Goal: Task Accomplishment & Management: Complete application form

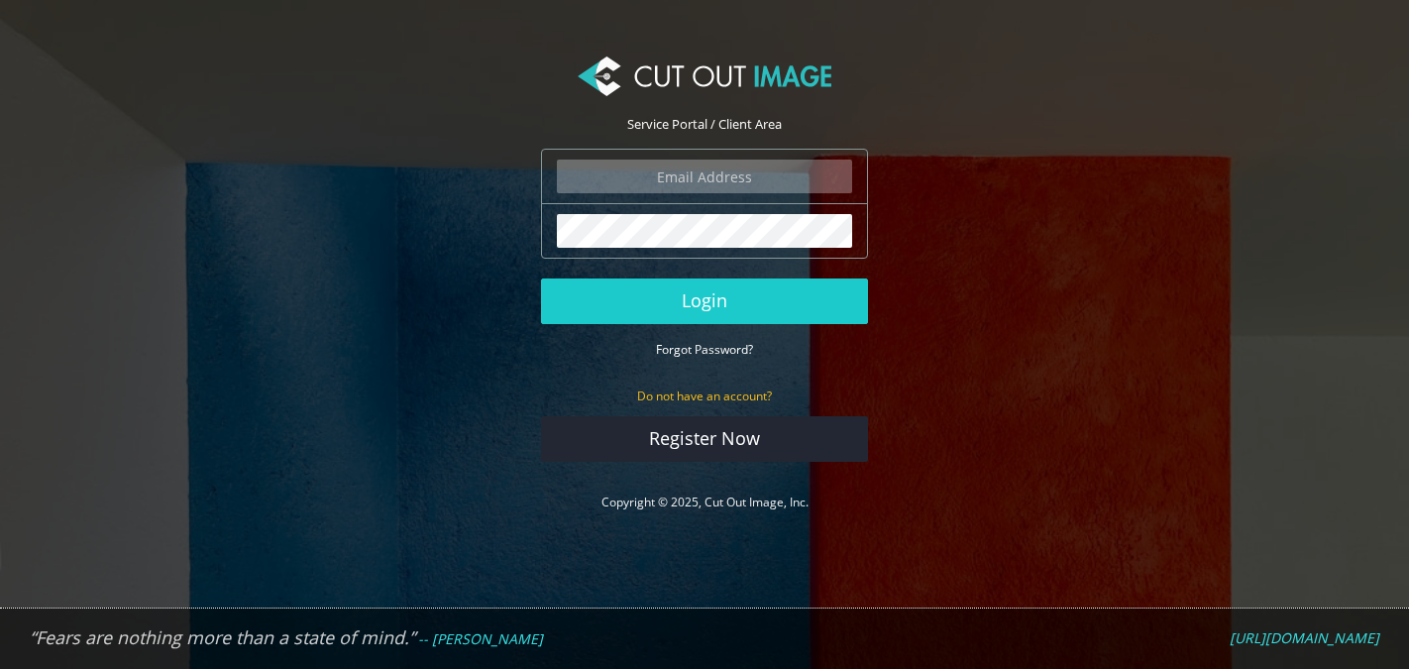
click at [727, 174] on input "email" at bounding box center [704, 177] width 295 height 34
click at [0, 541] on com-1password-button at bounding box center [0, 541] width 0 height 0
type input "grace@milestone.inc"
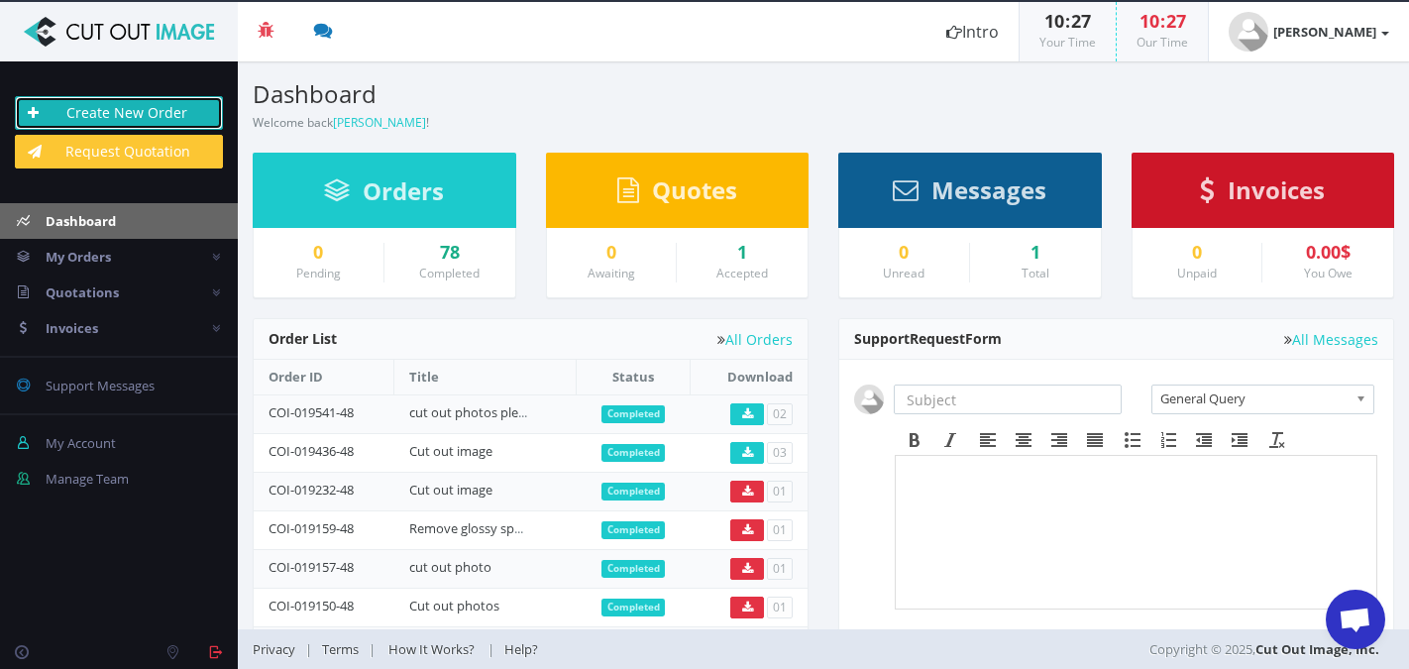
click at [144, 109] on link "Create New Order" at bounding box center [119, 113] width 208 height 34
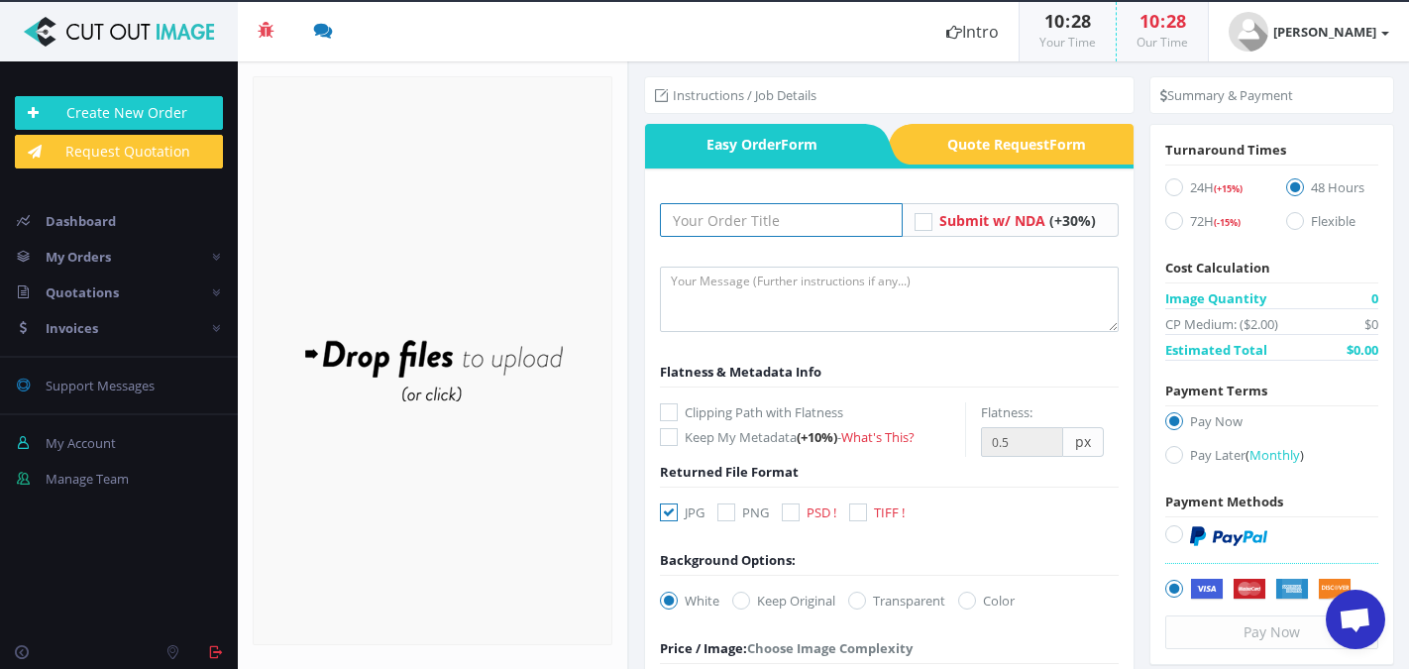
click at [773, 213] on input "text" at bounding box center [781, 220] width 243 height 34
type input "Fix lighting"
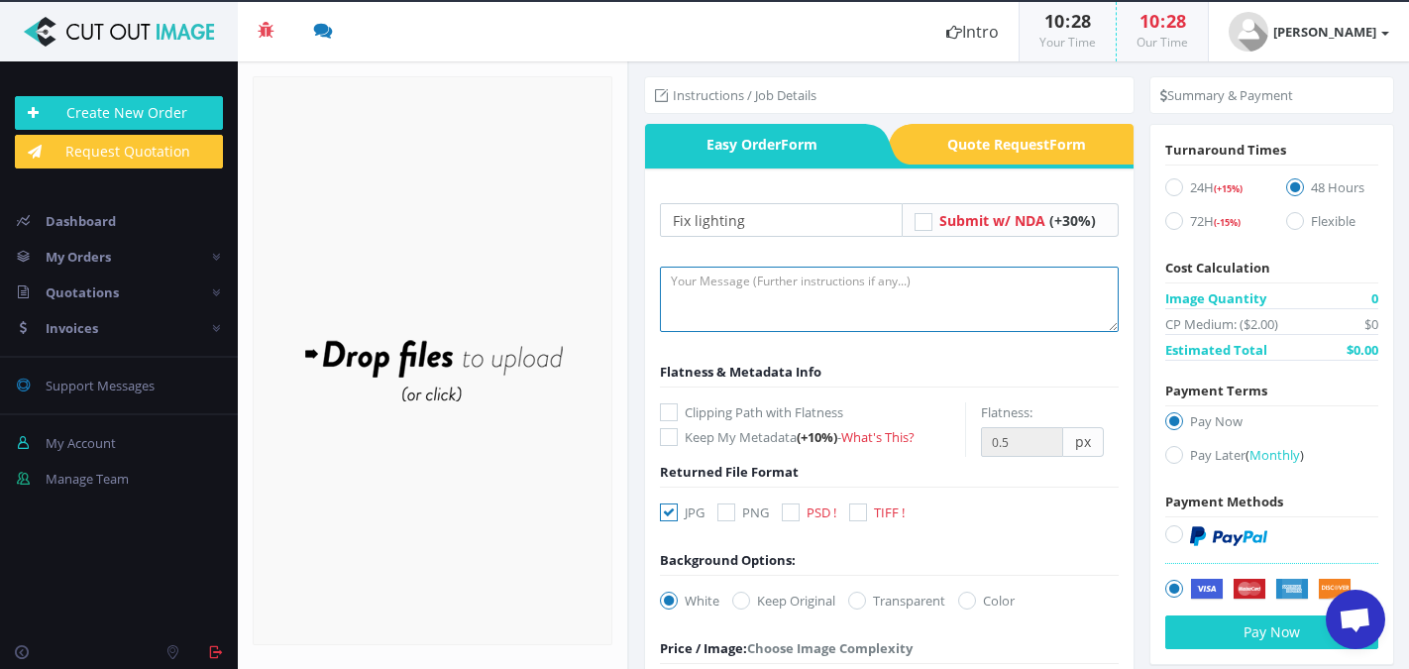
click at [838, 307] on textarea at bounding box center [889, 299] width 459 height 65
type textarea "hi, I need the lighting on this to be better because it is going to be a passpo…"
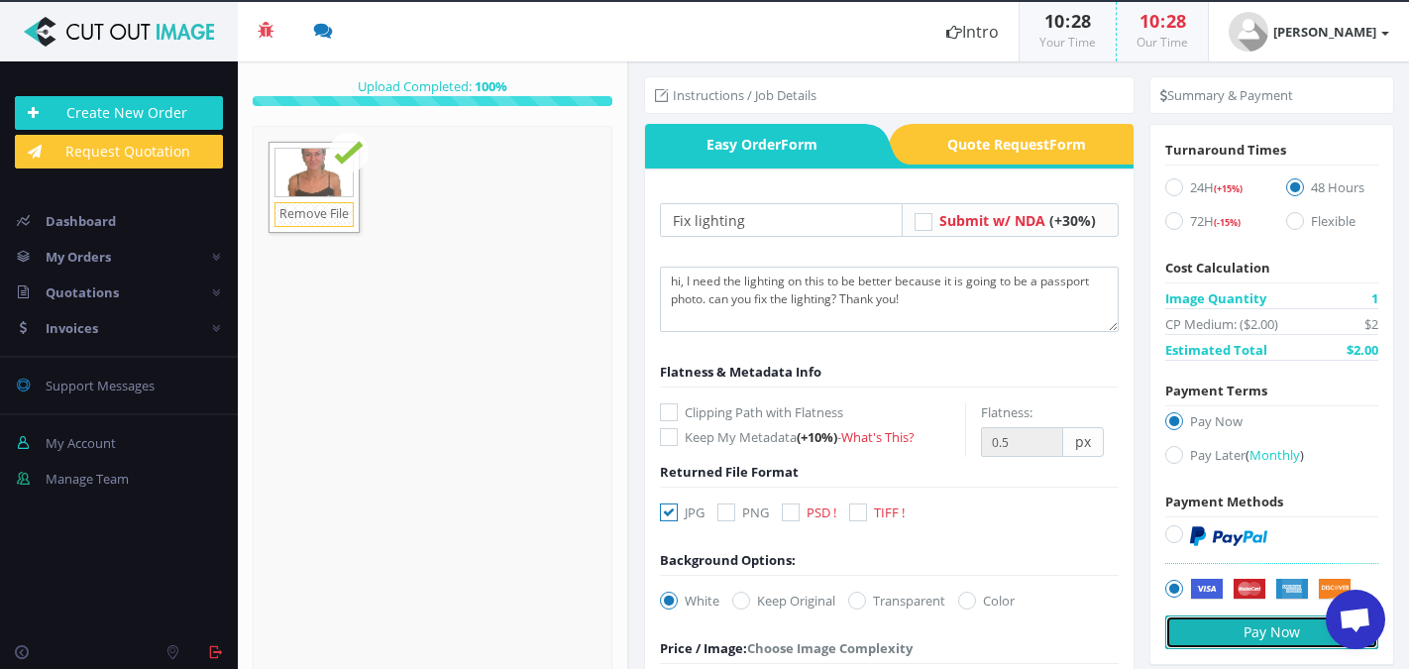
click at [1232, 625] on button "Pay Now" at bounding box center [1271, 632] width 213 height 34
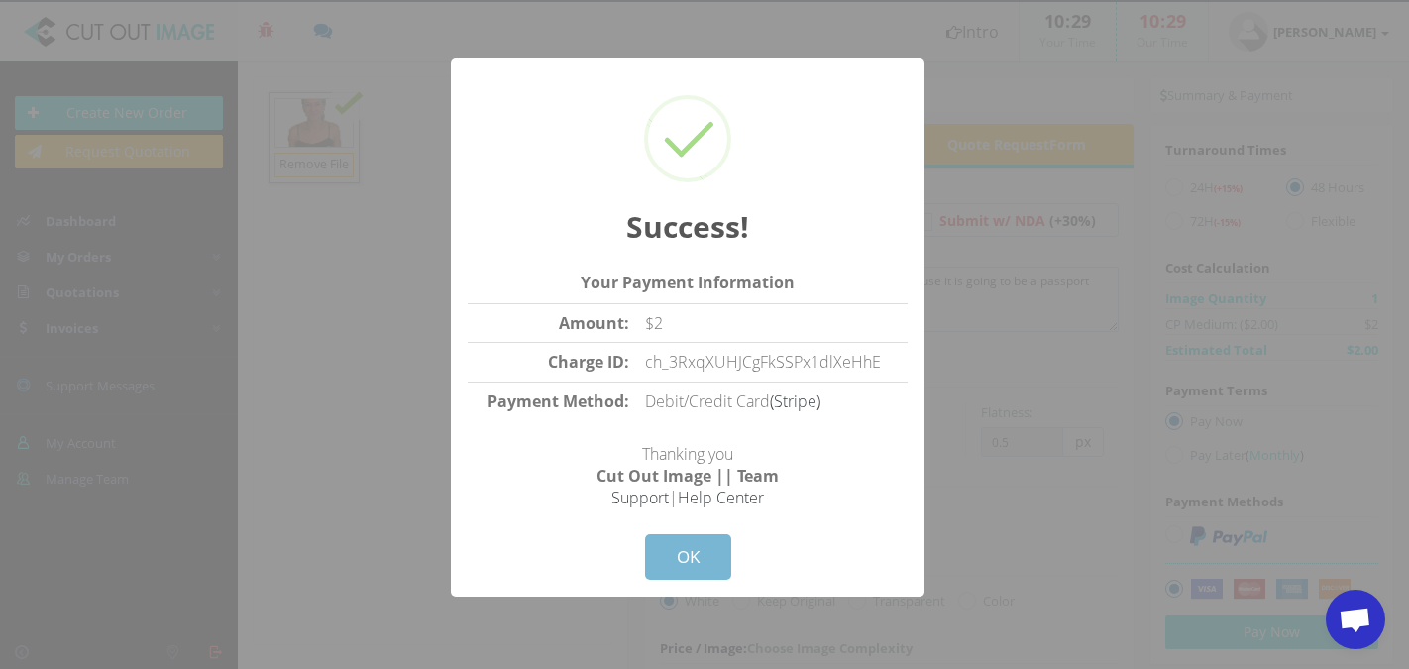
click at [671, 548] on button "OK" at bounding box center [688, 557] width 86 height 46
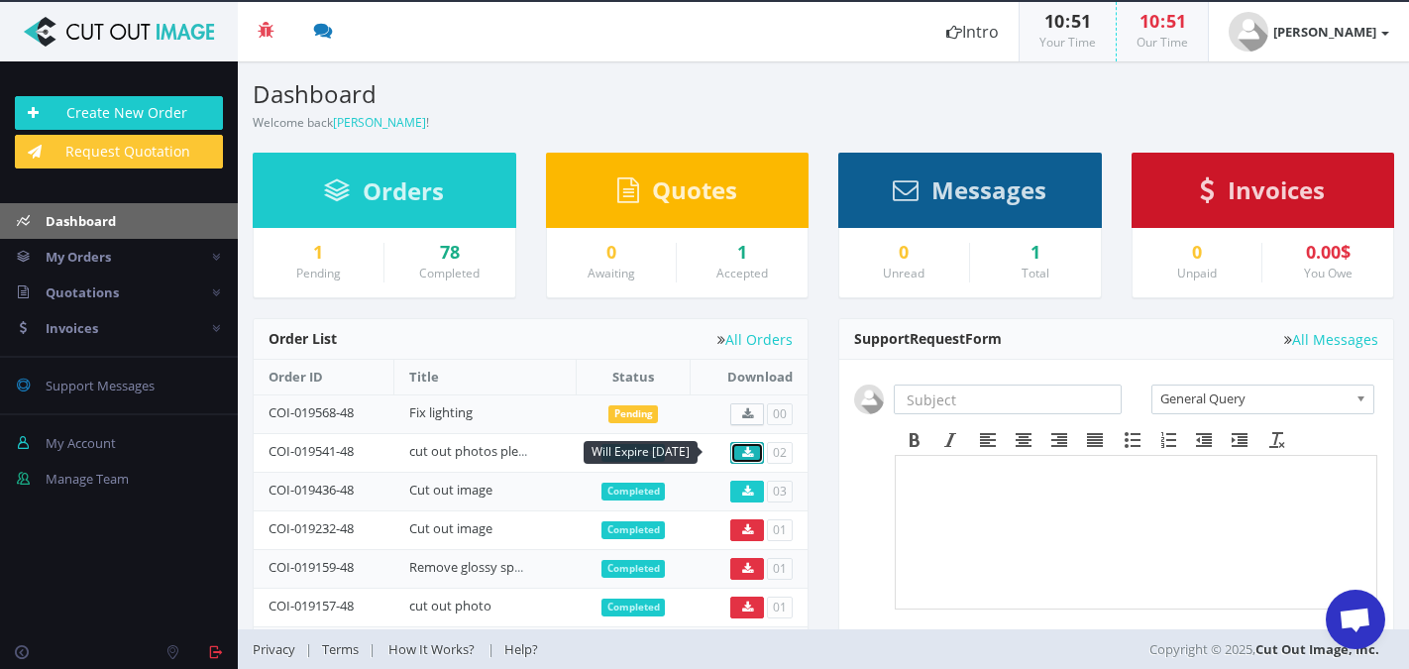
click at [742, 447] on icon at bounding box center [747, 453] width 11 height 12
